Goal: Task Accomplishment & Management: Complete application form

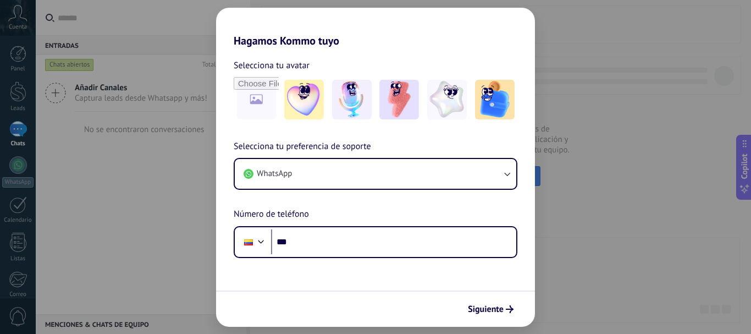
click at [478, 43] on h2 "Hagamos Kommo tuyo" at bounding box center [375, 28] width 319 height 40
click at [397, 111] on img at bounding box center [399, 100] width 40 height 40
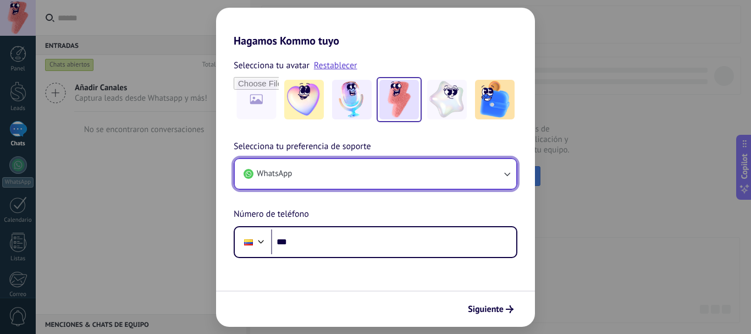
click at [482, 173] on button "WhatsApp" at bounding box center [375, 174] width 281 height 30
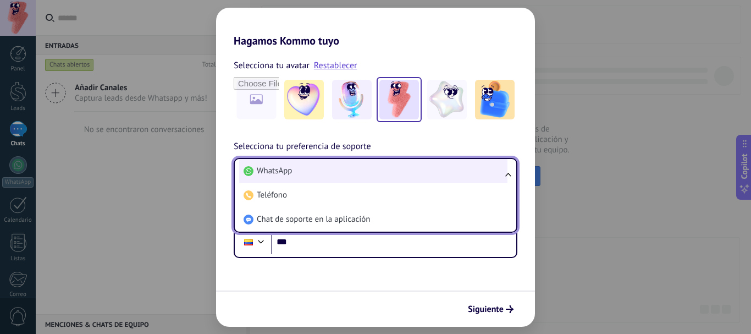
click at [306, 171] on li "WhatsApp" at bounding box center [373, 171] width 268 height 24
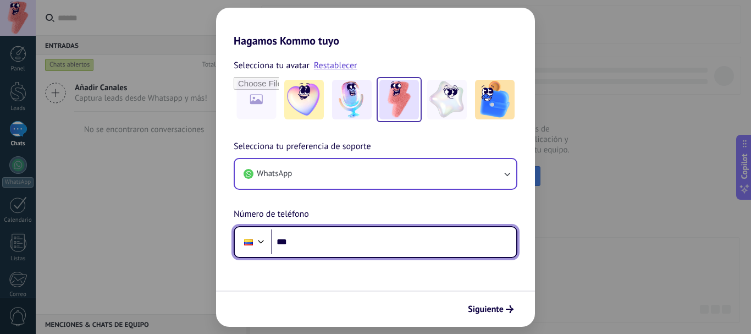
click at [318, 242] on input "***" at bounding box center [393, 241] width 245 height 25
type input "**********"
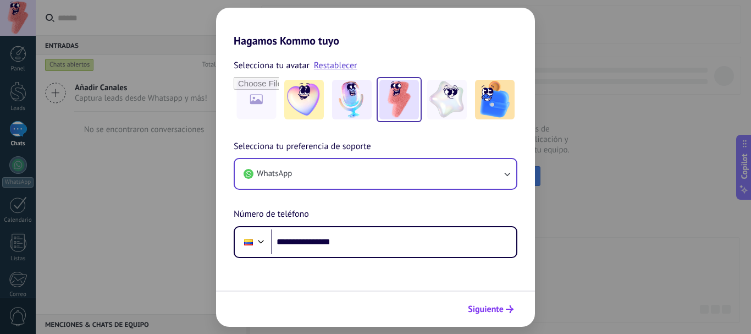
click at [500, 310] on span "Siguiente" at bounding box center [486, 309] width 36 height 8
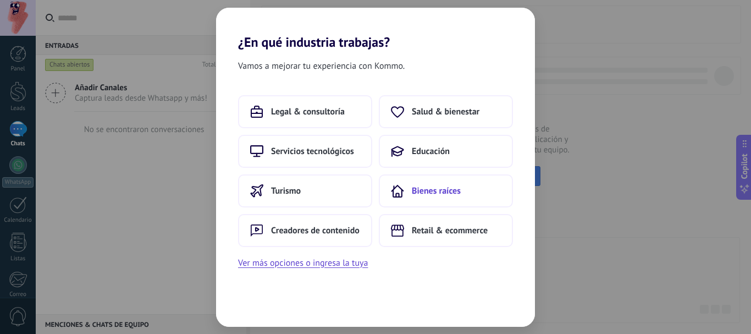
click at [421, 189] on span "Bienes raíces" at bounding box center [436, 190] width 49 height 11
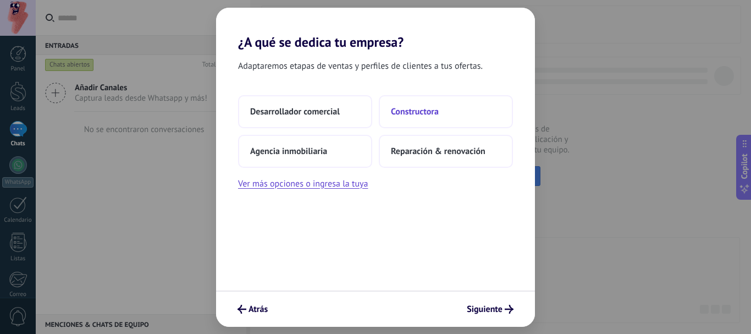
click at [424, 114] on span "Constructora" at bounding box center [415, 111] width 48 height 11
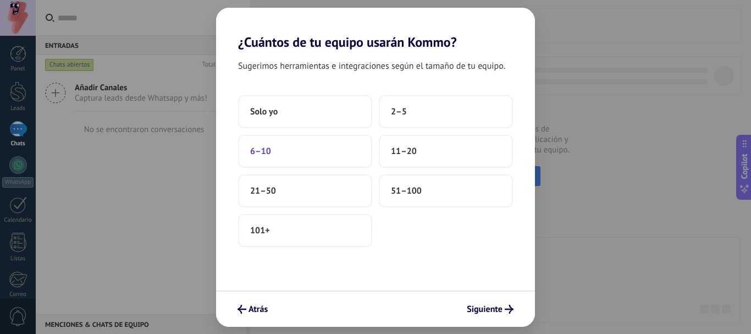
click at [262, 150] on span "6–10" at bounding box center [260, 151] width 21 height 11
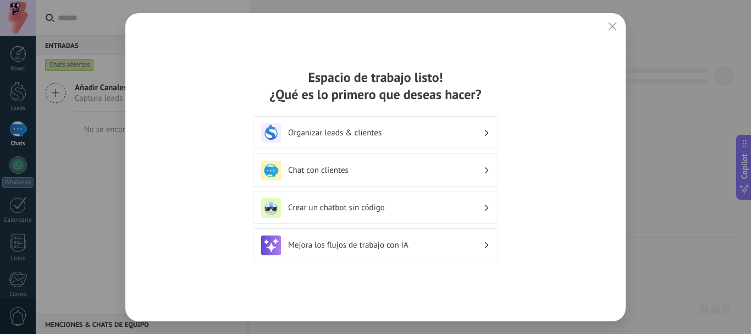
click at [350, 136] on h3 "Organizar leads & clientes" at bounding box center [385, 132] width 195 height 10
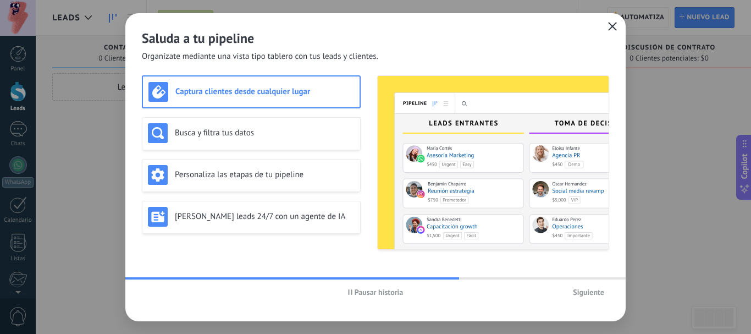
click at [610, 27] on icon "button" at bounding box center [612, 26] width 9 height 9
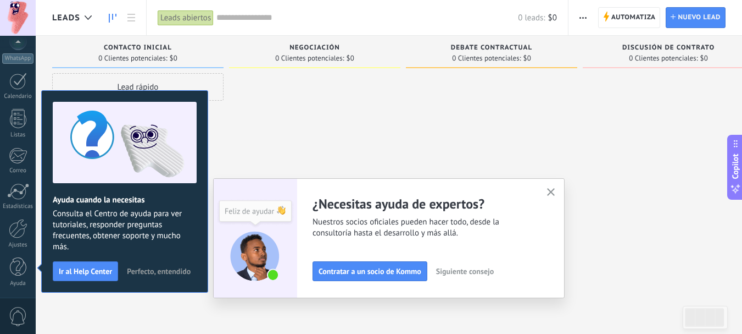
click at [171, 272] on span "Perfecto, entendido" at bounding box center [159, 271] width 64 height 8
